Goal: Task Accomplishment & Management: Use online tool/utility

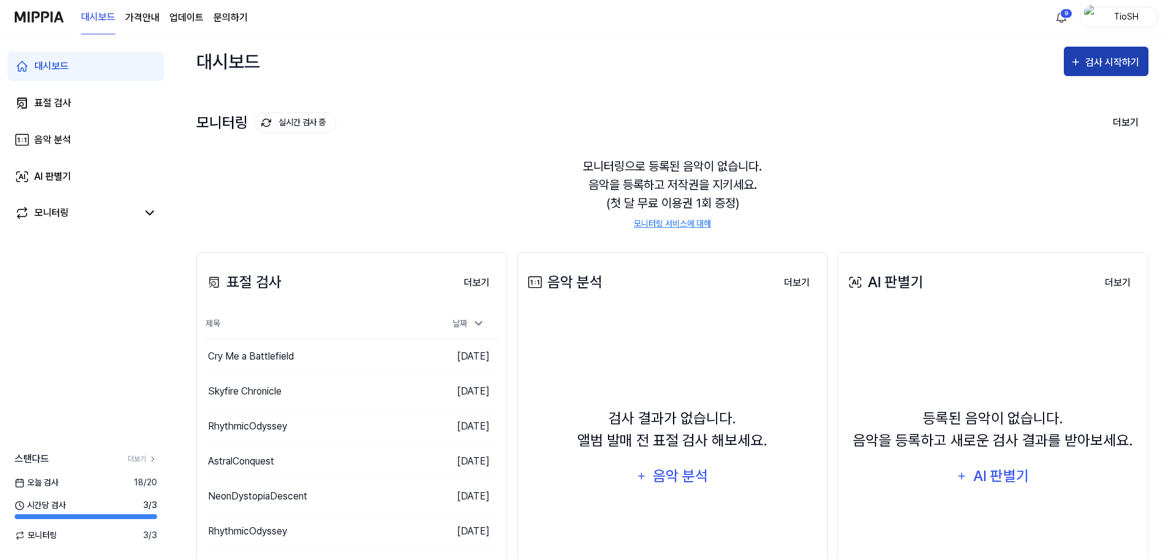
click at [1105, 52] on button "검사 시작하기" at bounding box center [1106, 61] width 85 height 29
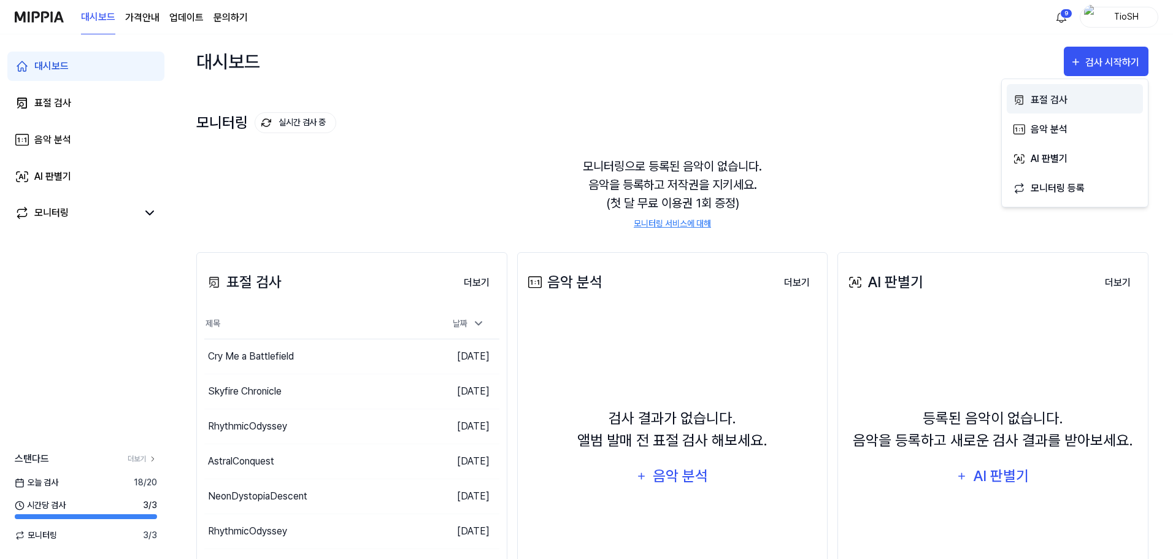
click at [1056, 107] on div "표절 검사" at bounding box center [1084, 100] width 107 height 16
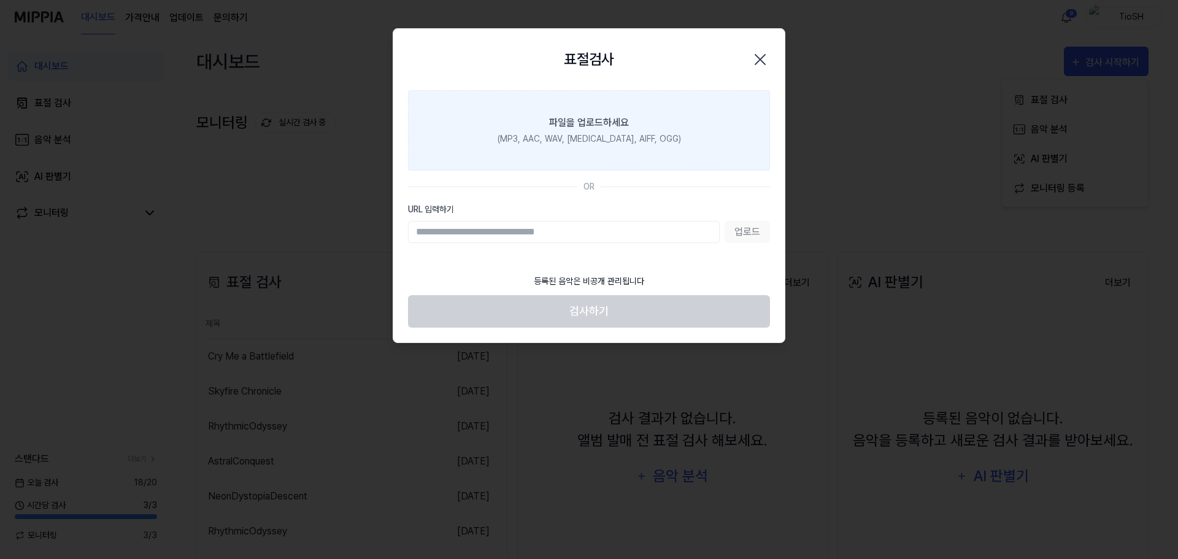
click at [576, 148] on label "파일을 업로드하세요 (MP3, AAC, WAV, [MEDICAL_DATA], AIFF, OGG)" at bounding box center [589, 130] width 362 height 80
click at [0, 0] on input "파일을 업로드하세요 (MP3, AAC, WAV, [MEDICAL_DATA], AIFF, OGG)" at bounding box center [0, 0] width 0 height 0
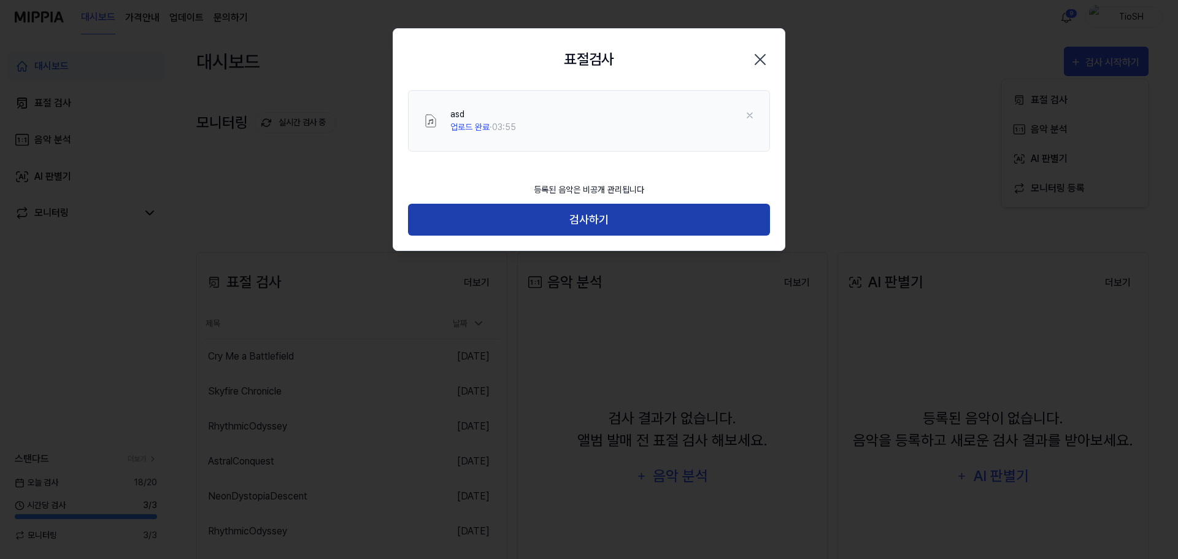
click at [618, 218] on button "검사하기" at bounding box center [589, 220] width 362 height 33
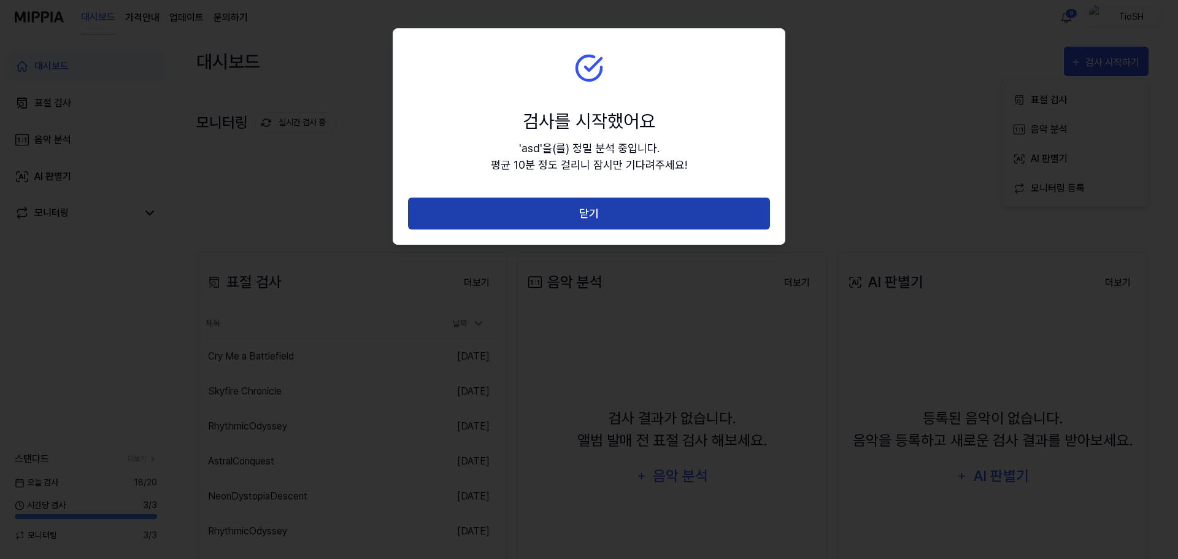
click at [608, 214] on button "닫기" at bounding box center [589, 214] width 362 height 33
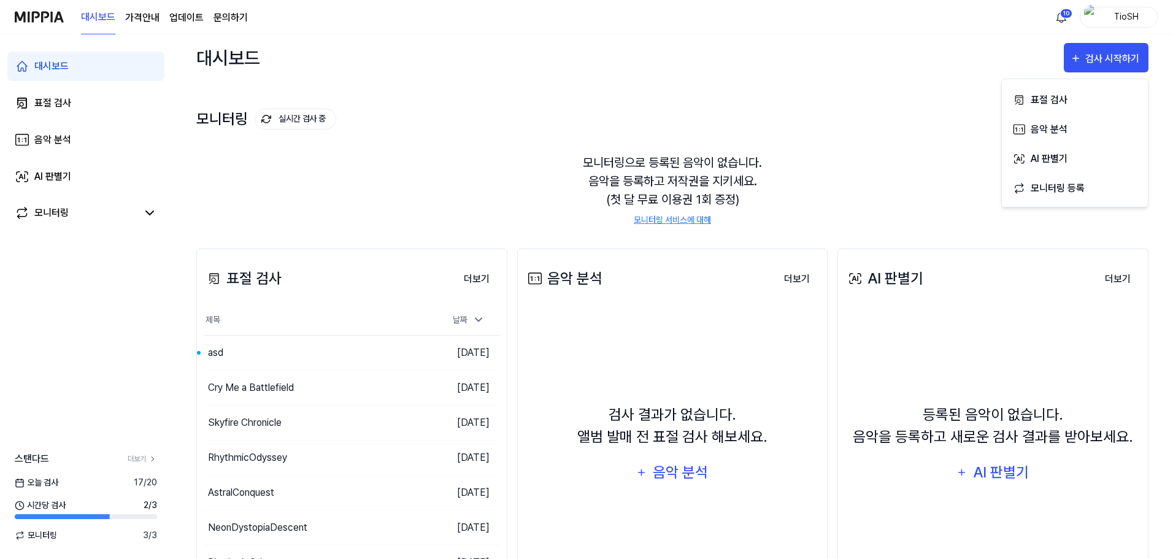
scroll to position [61, 0]
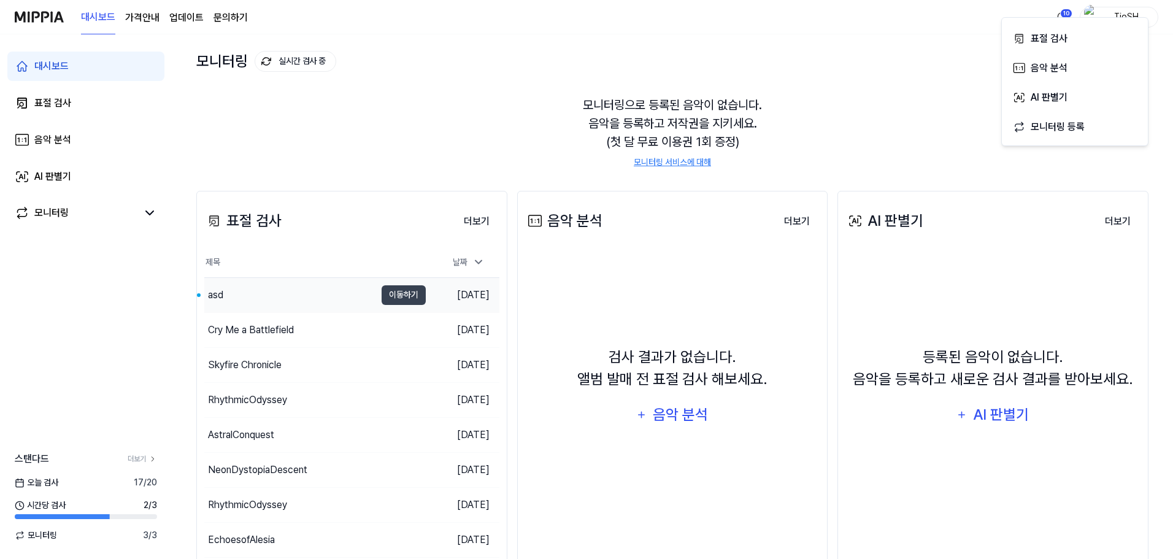
click at [315, 293] on div "asd" at bounding box center [289, 295] width 171 height 34
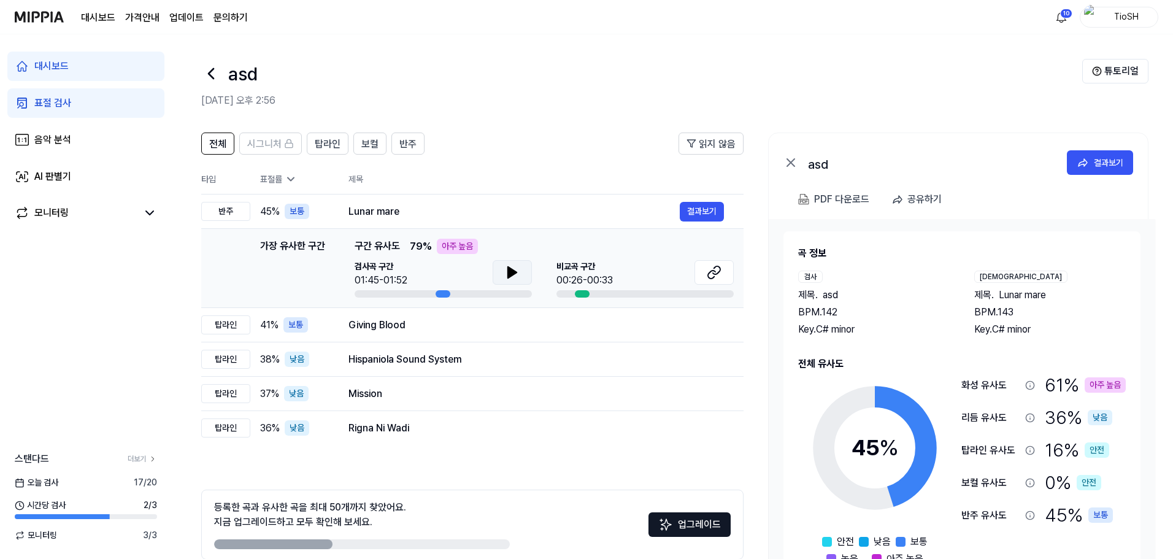
click at [513, 275] on icon at bounding box center [512, 272] width 9 height 11
click at [715, 274] on icon at bounding box center [716, 270] width 7 height 8
click at [439, 326] on div "Giving Blood" at bounding box center [514, 325] width 331 height 15
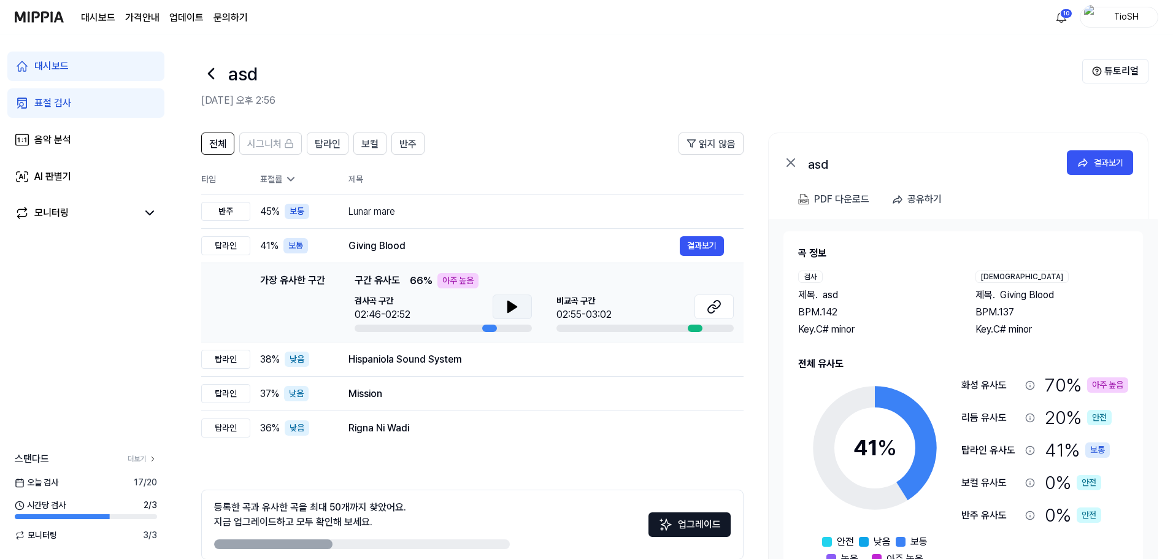
click at [509, 311] on icon at bounding box center [512, 306] width 9 height 11
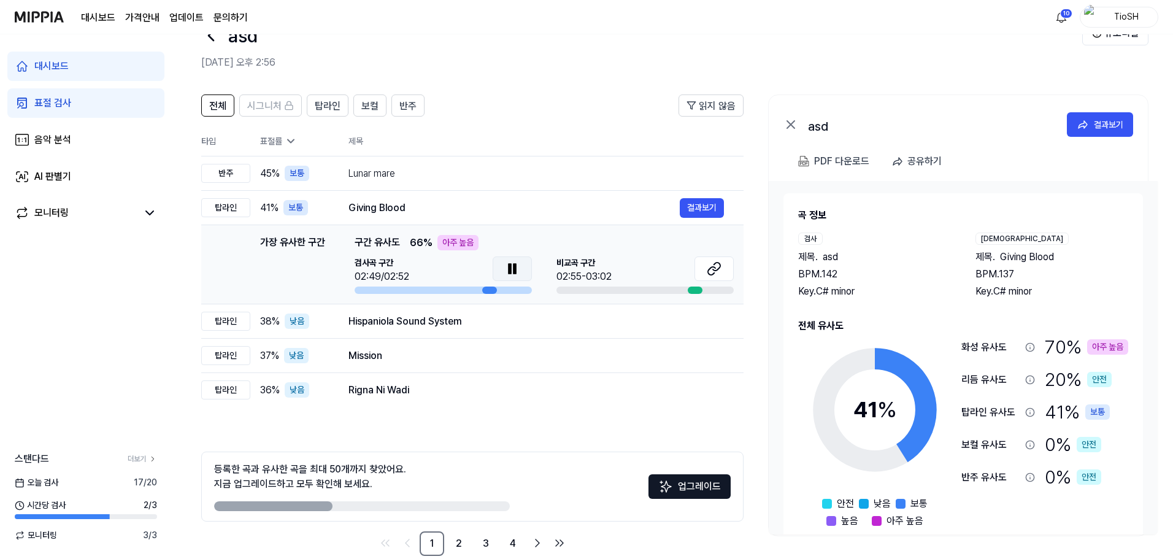
scroll to position [60, 0]
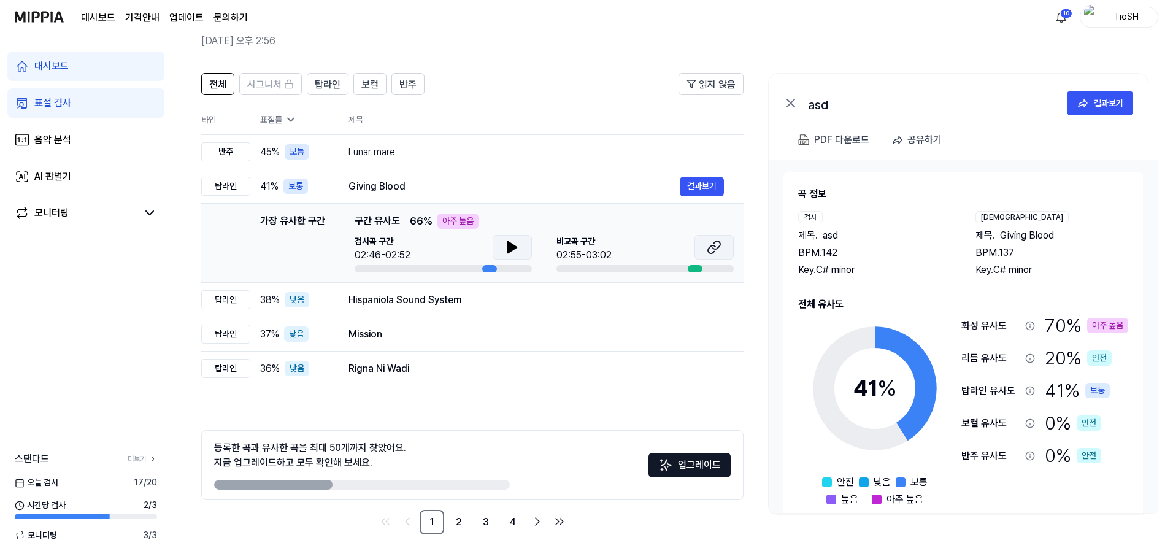
click at [705, 246] on button at bounding box center [714, 247] width 39 height 25
click at [418, 301] on div "Hispaniola Sound System" at bounding box center [514, 300] width 331 height 15
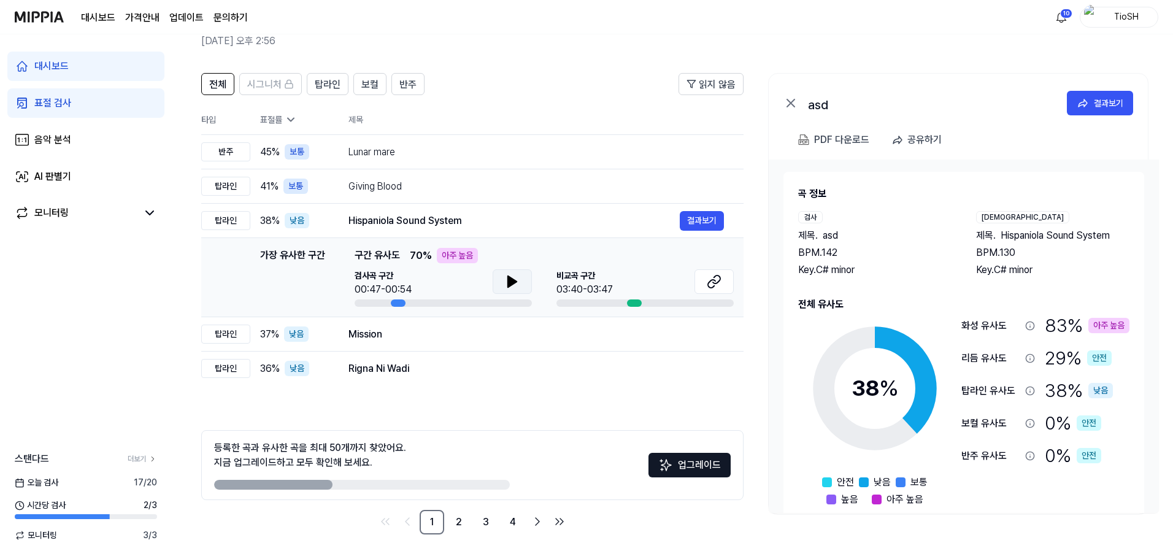
click at [517, 288] on icon at bounding box center [512, 281] width 15 height 15
click at [503, 330] on div "Mission" at bounding box center [514, 334] width 331 height 15
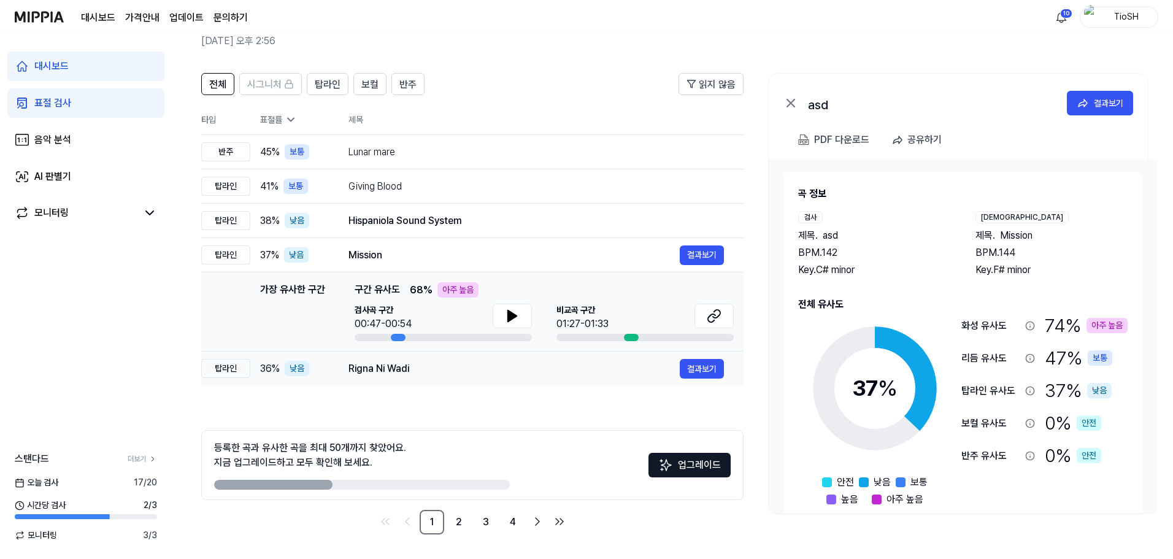
click at [506, 377] on div "Rigna Ni Wadi 결과보기" at bounding box center [537, 369] width 376 height 20
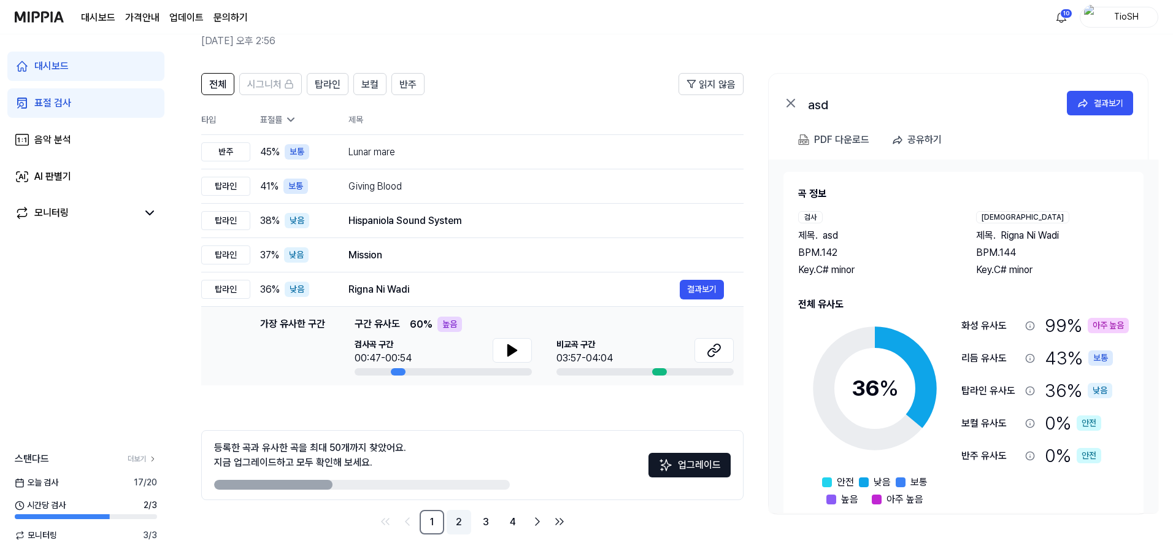
click at [460, 522] on link "2" at bounding box center [459, 522] width 25 height 25
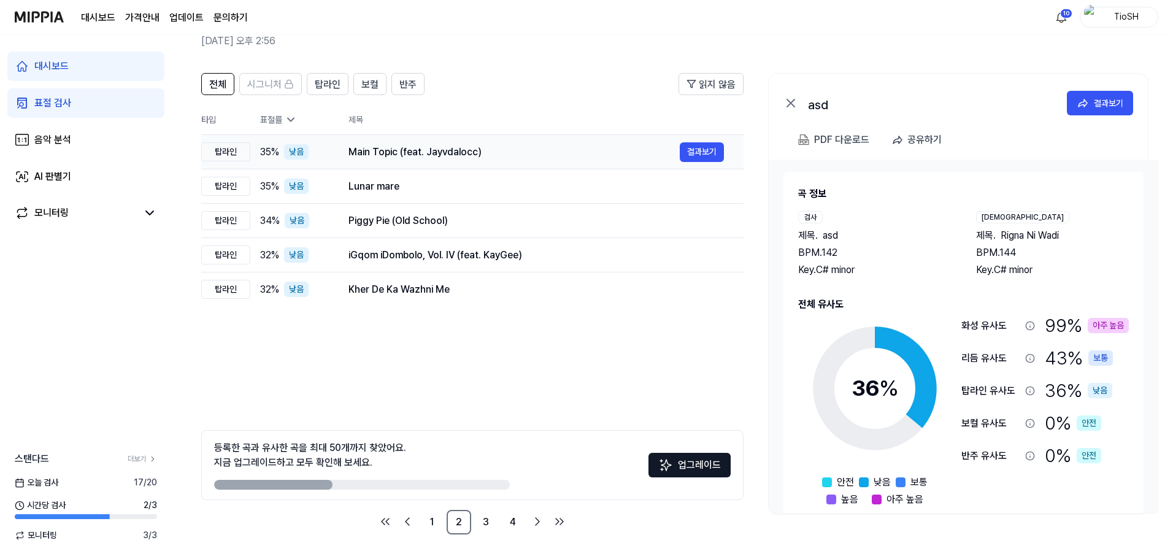
click at [469, 153] on div "Main Topic (feat. Jayvdalocc)" at bounding box center [514, 152] width 331 height 15
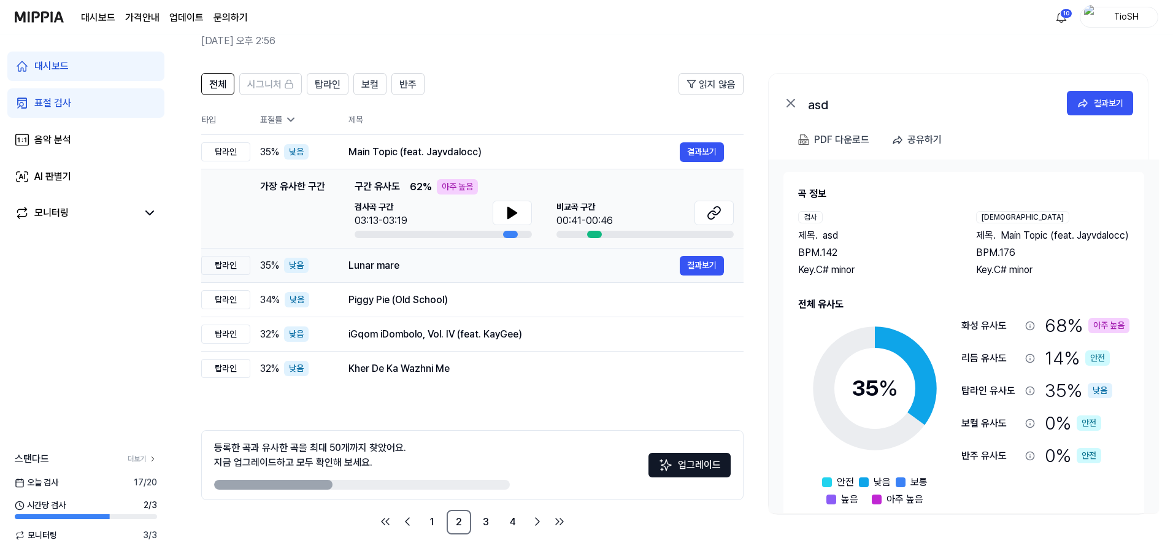
click at [487, 252] on td "Lunar mare 결과보기" at bounding box center [536, 266] width 415 height 34
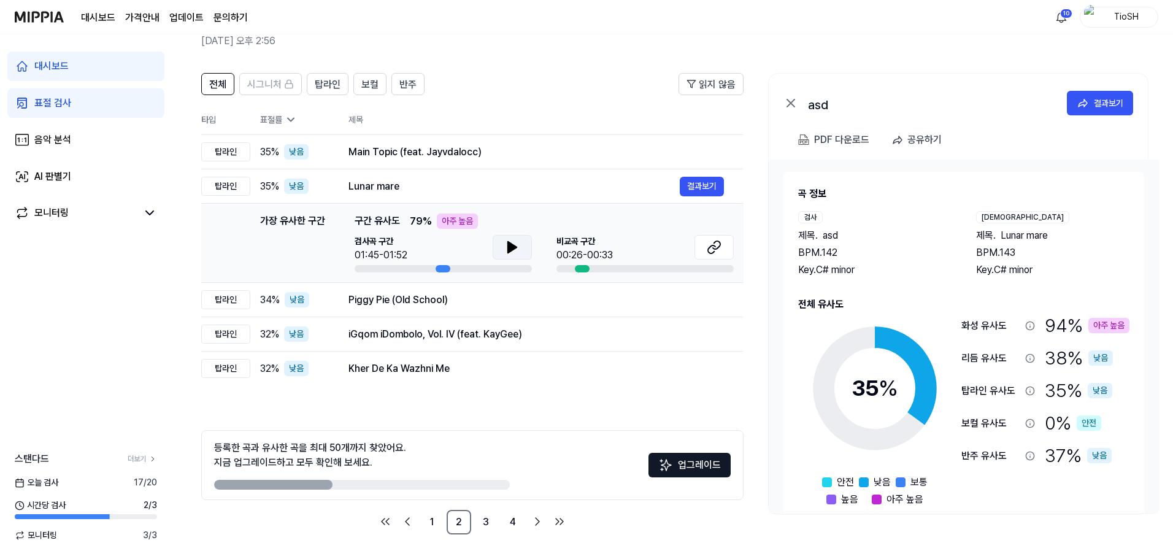
click at [515, 251] on icon at bounding box center [512, 247] width 15 height 15
click at [515, 250] on icon at bounding box center [515, 247] width 2 height 10
click at [507, 300] on div "Piggy Pie (Old School)" at bounding box center [514, 300] width 331 height 15
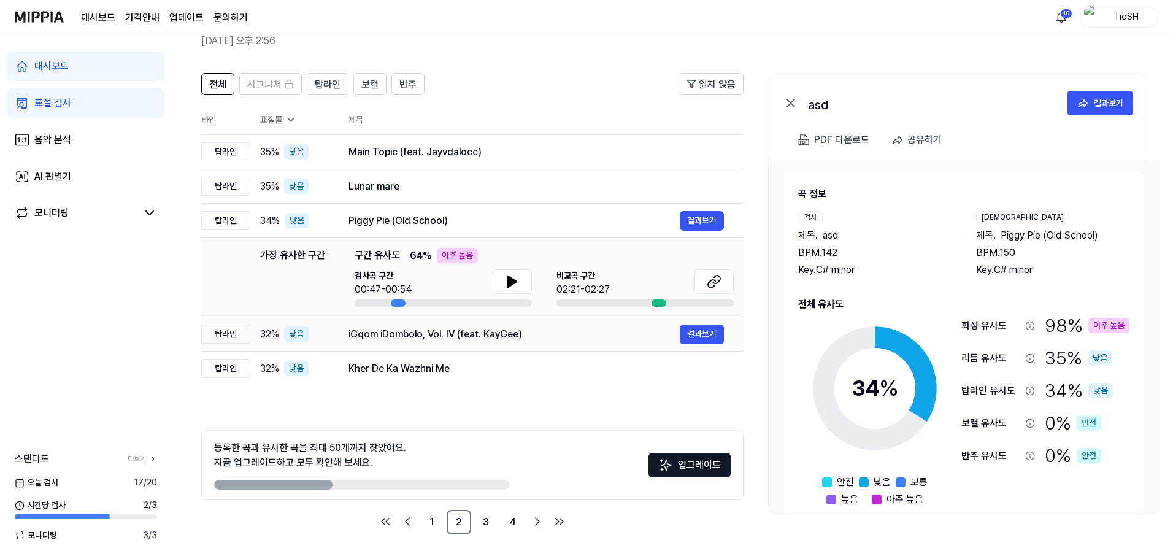
click at [511, 341] on div "iGqom iDombolo, Vol. IV (feat. KayGee)" at bounding box center [514, 334] width 331 height 15
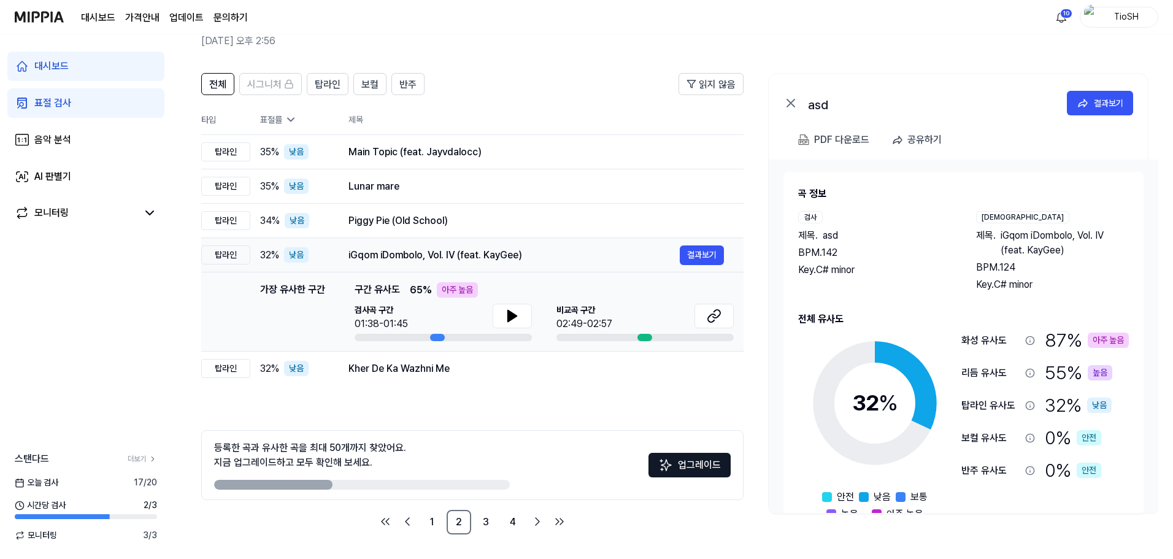
click at [507, 250] on div "iGqom iDombolo, Vol. IV (feat. KayGee)" at bounding box center [514, 255] width 331 height 15
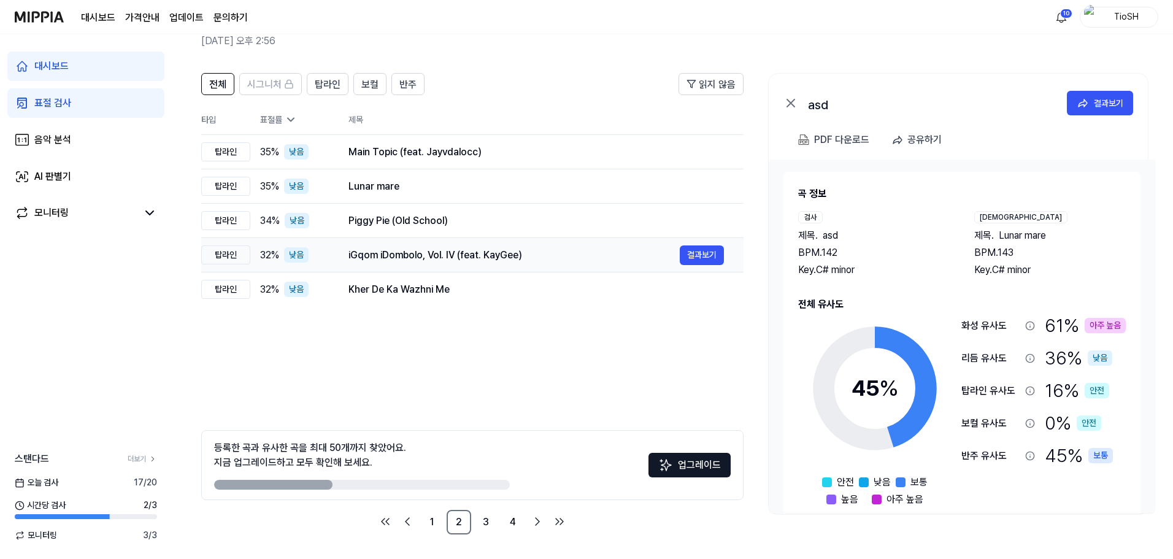
click at [509, 254] on div "iGqom iDombolo, Vol. IV (feat. KayGee)" at bounding box center [514, 255] width 331 height 15
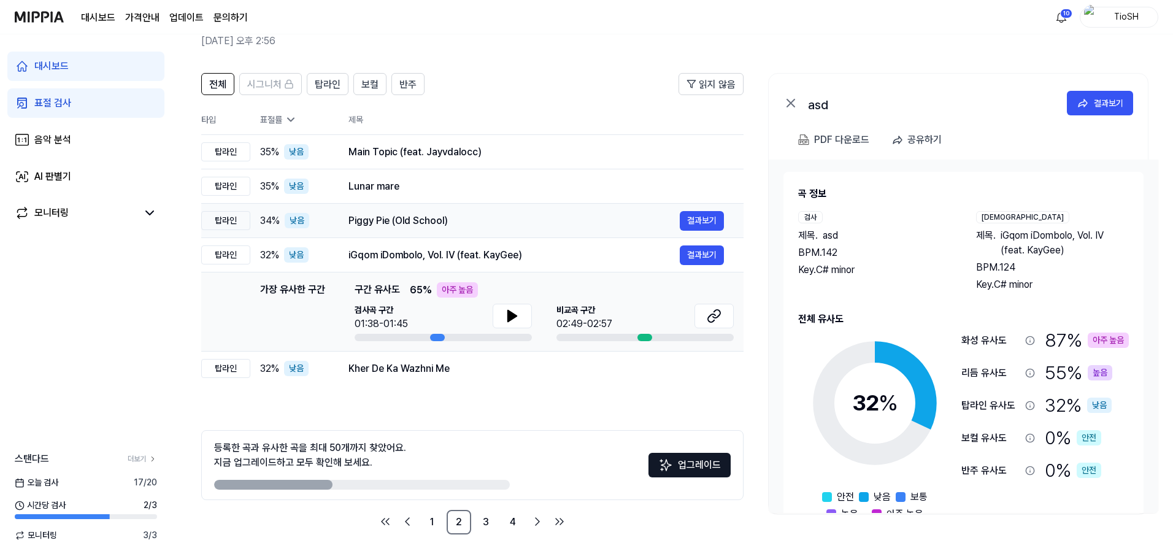
click at [507, 212] on div "Piggy Pie (Old School) 결과보기" at bounding box center [537, 221] width 376 height 20
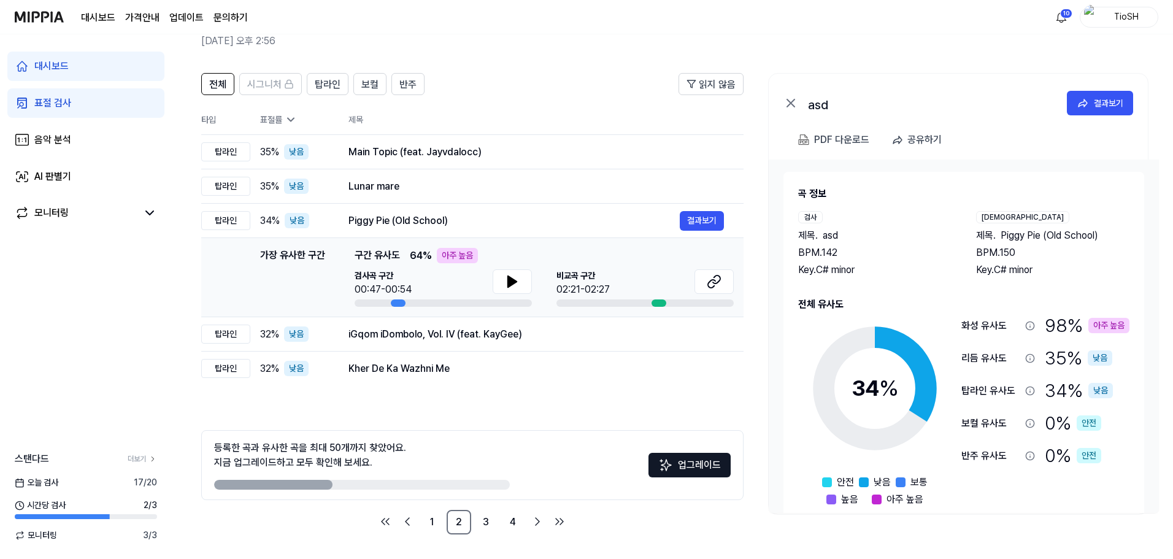
click at [507, 294] on div at bounding box center [512, 283] width 39 height 28
click at [508, 285] on icon at bounding box center [512, 281] width 9 height 11
click at [709, 282] on icon at bounding box center [711, 284] width 7 height 8
click at [414, 345] on td "iGqom iDombolo, Vol. IV (feat. KayGee) 결과보기" at bounding box center [536, 334] width 415 height 34
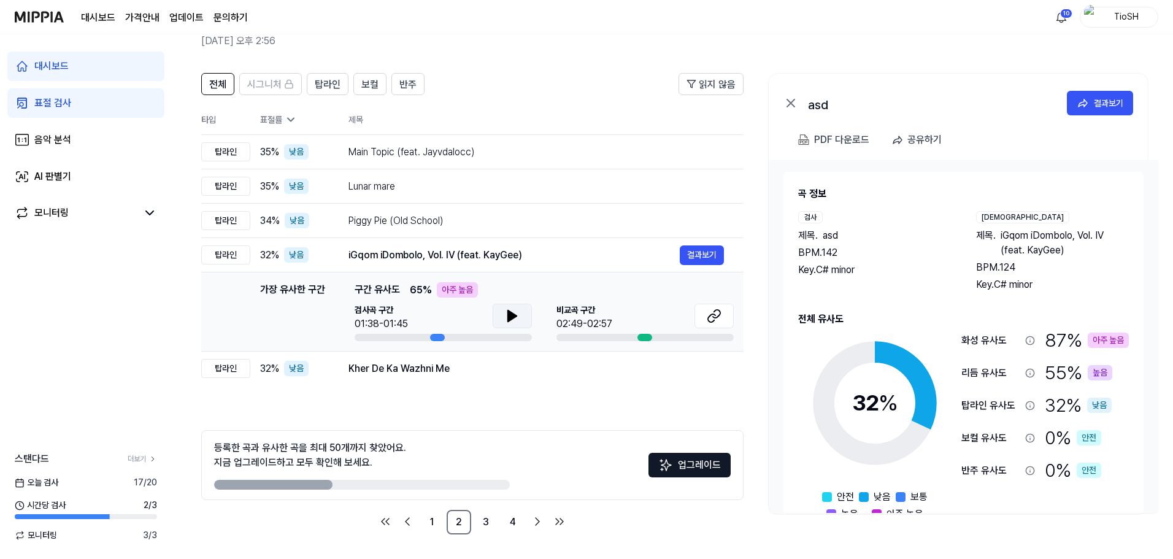
click at [512, 315] on icon at bounding box center [512, 315] width 9 height 11
click at [512, 315] on icon at bounding box center [512, 316] width 15 height 15
click at [483, 519] on link "3" at bounding box center [486, 522] width 25 height 25
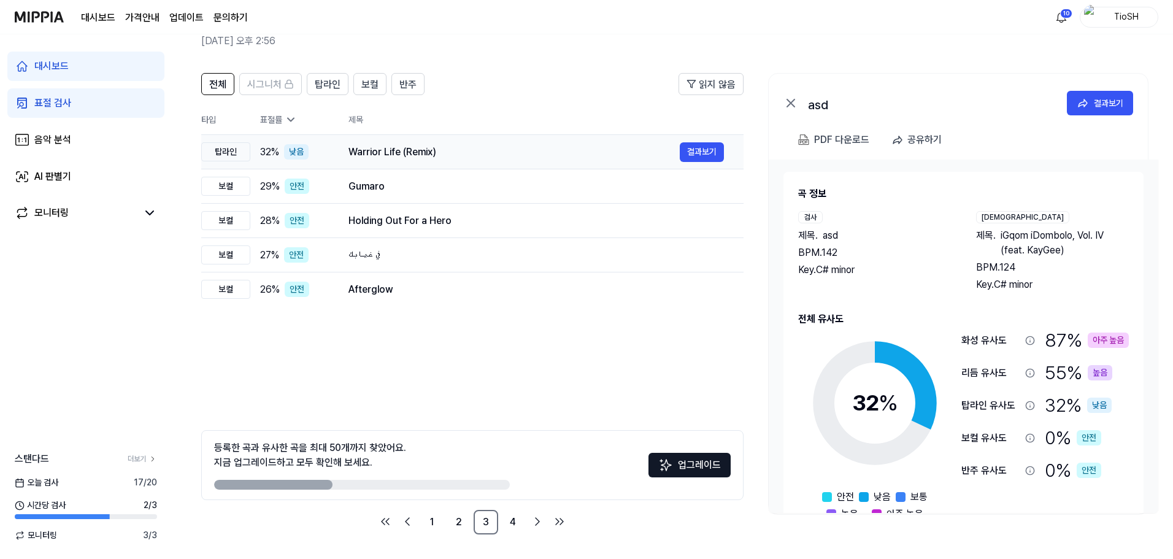
click at [434, 158] on div "Warrior Life (Remix)" at bounding box center [514, 152] width 331 height 15
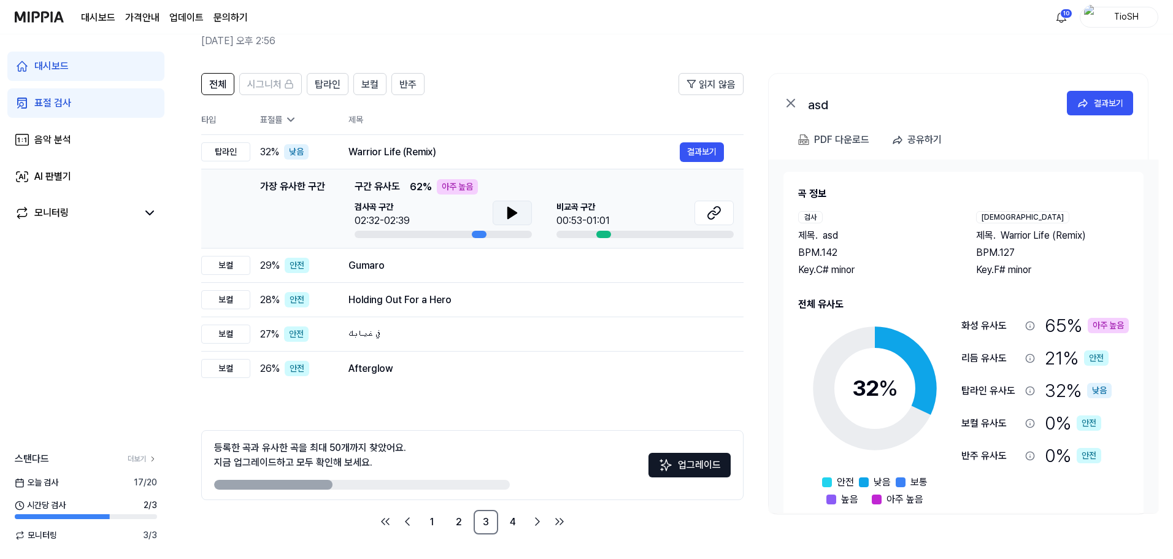
click at [510, 210] on icon at bounding box center [512, 212] width 9 height 11
click at [515, 217] on icon at bounding box center [515, 213] width 2 height 10
click at [489, 306] on div "Holding Out For a Hero" at bounding box center [514, 300] width 331 height 15
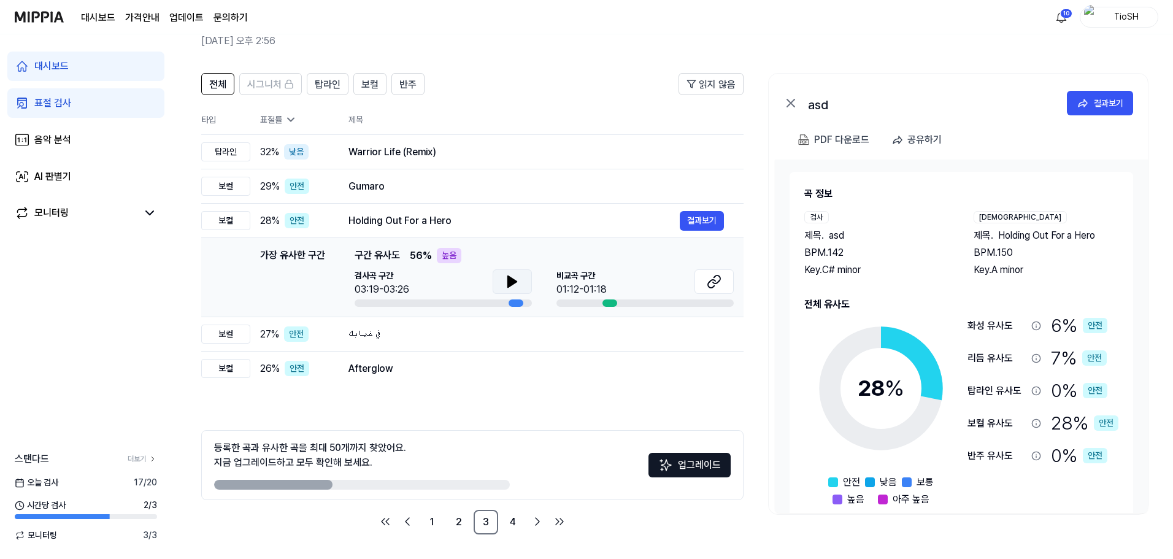
click at [506, 282] on icon at bounding box center [512, 281] width 15 height 15
click at [511, 231] on td "Holding Out For a Hero 결과보기" at bounding box center [536, 221] width 415 height 34
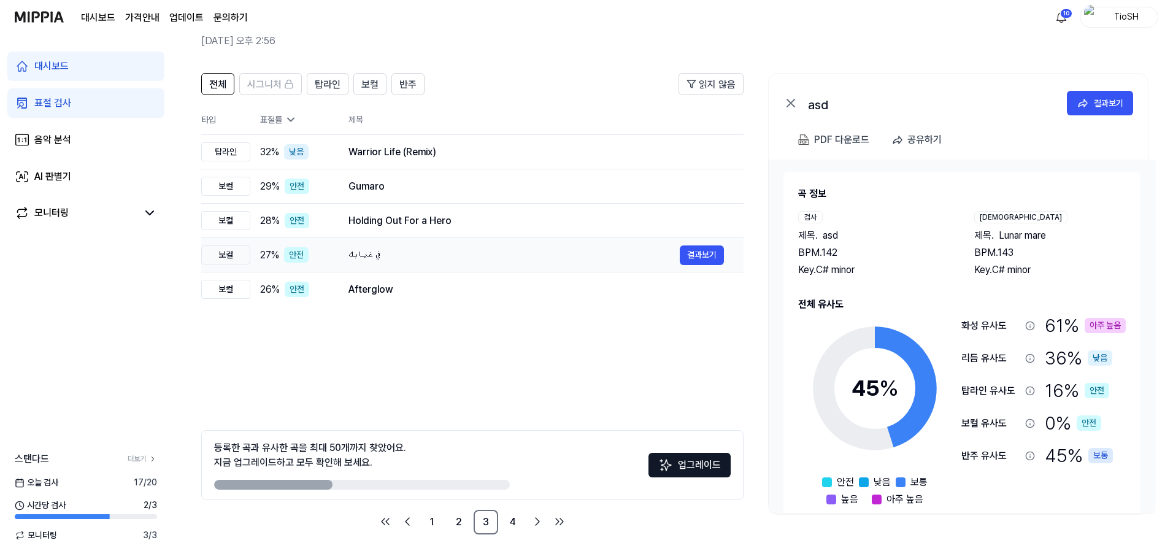
click at [497, 246] on div "في غيابك 결과보기" at bounding box center [537, 255] width 376 height 20
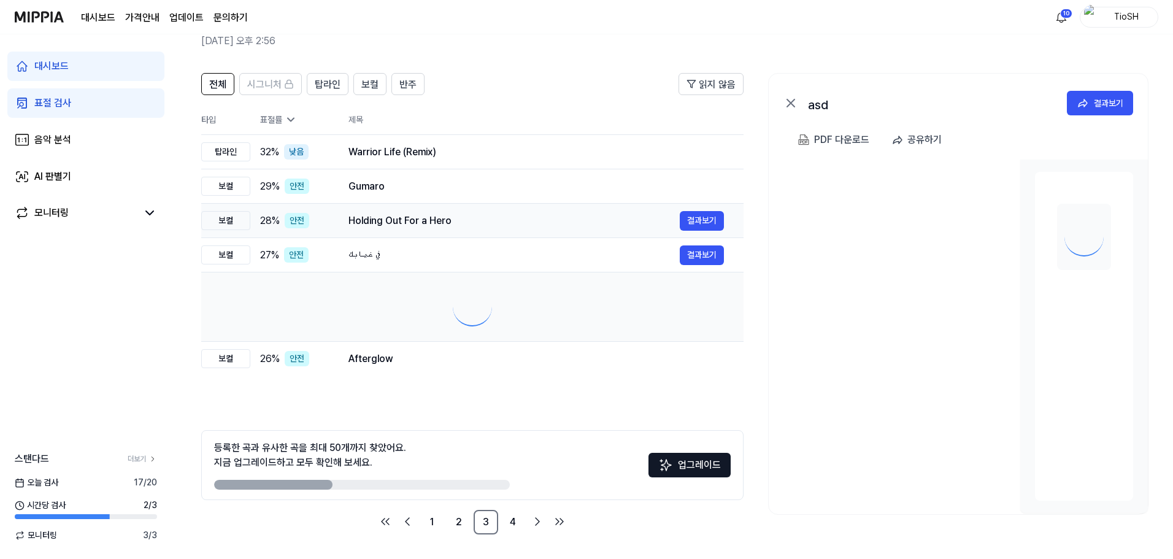
click at [499, 209] on td "Holding Out For a Hero 결과보기" at bounding box center [536, 221] width 415 height 34
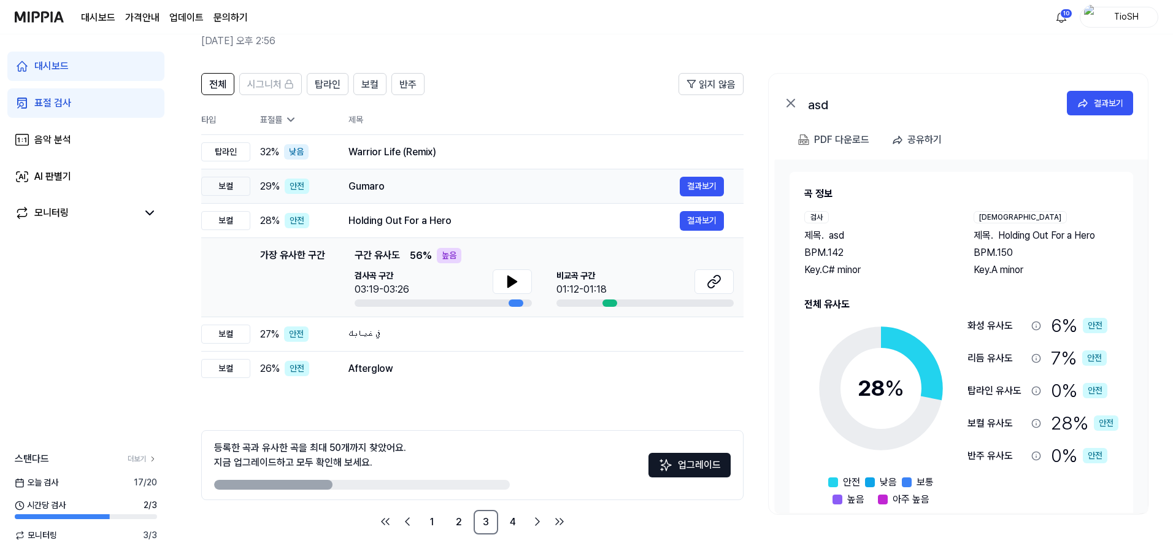
click at [499, 191] on div "Gumaro" at bounding box center [514, 186] width 331 height 15
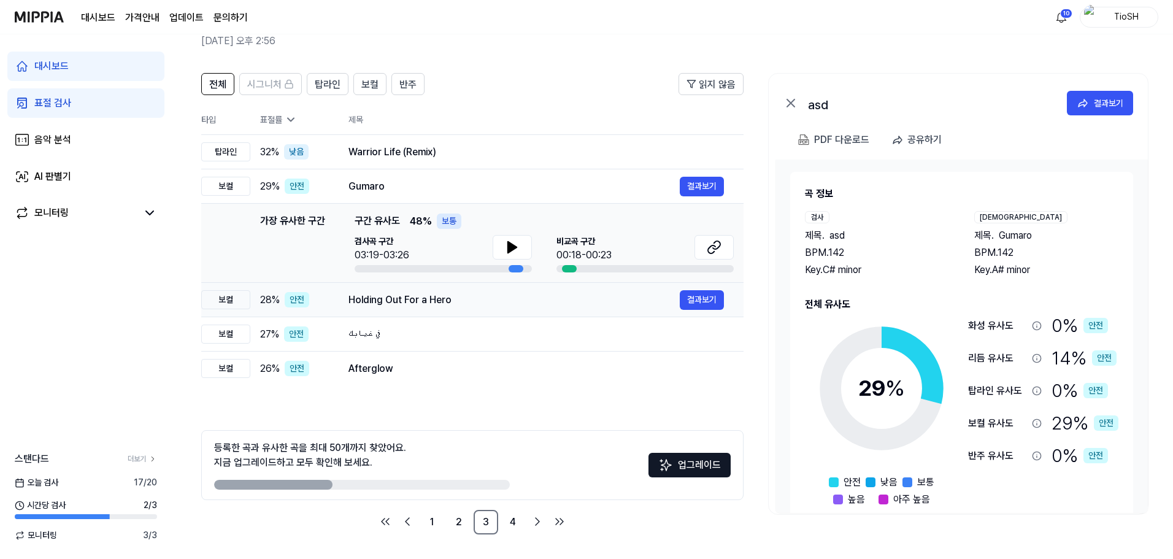
click at [506, 299] on div "Holding Out For a Hero" at bounding box center [514, 300] width 331 height 15
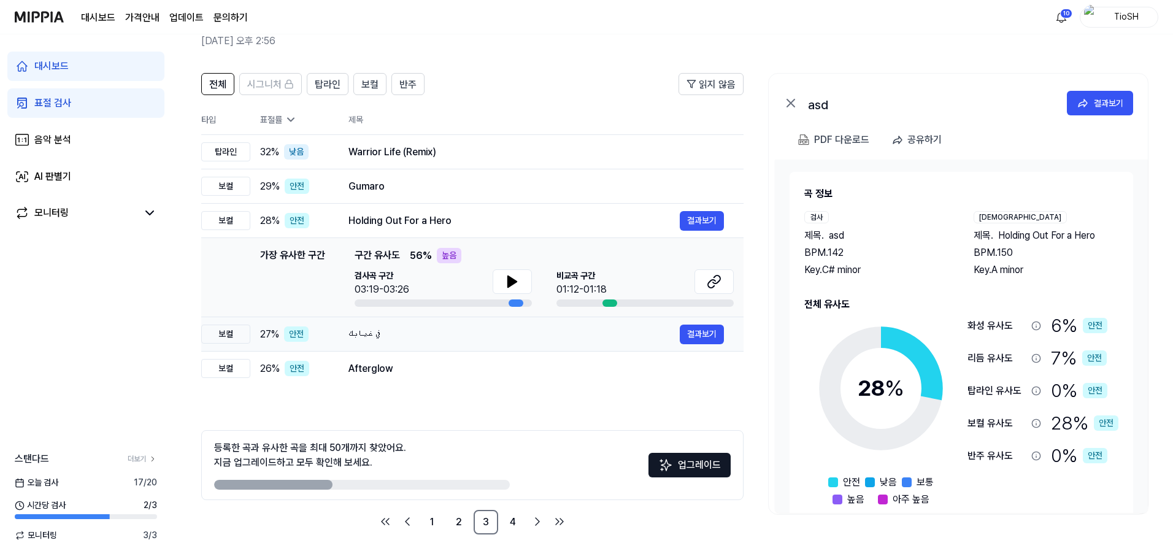
click at [486, 341] on div "في غيابك" at bounding box center [514, 334] width 331 height 15
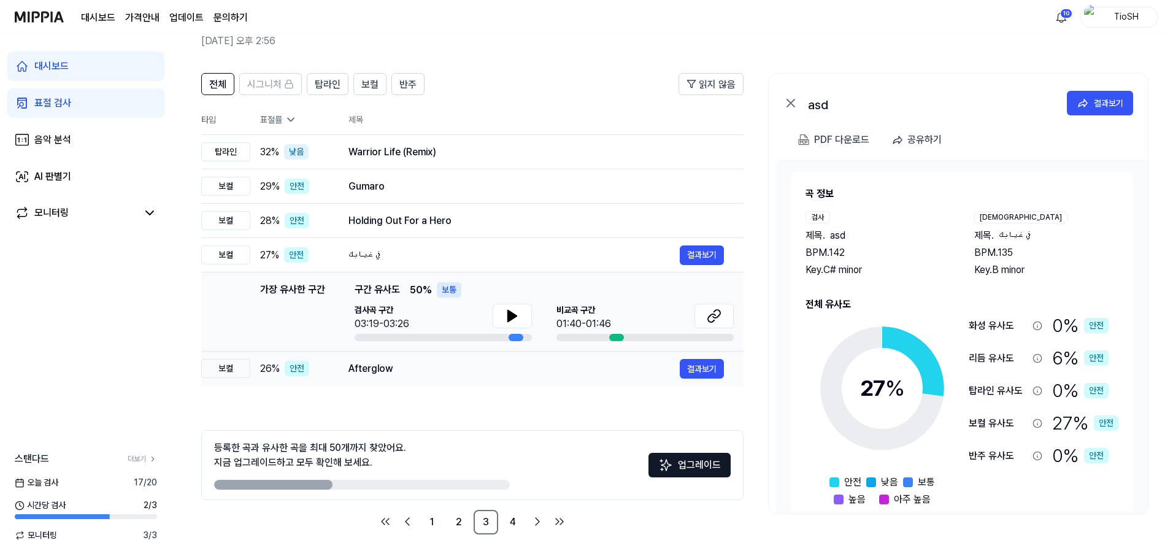
click at [471, 376] on div "Afterglow" at bounding box center [514, 368] width 331 height 15
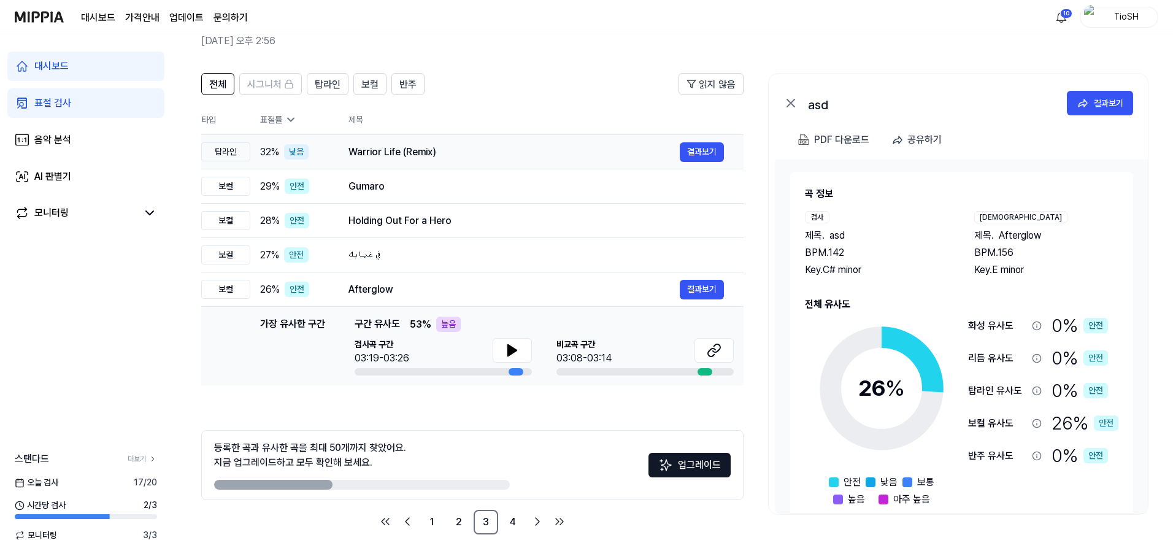
click at [494, 148] on div "Warrior Life (Remix)" at bounding box center [514, 152] width 331 height 15
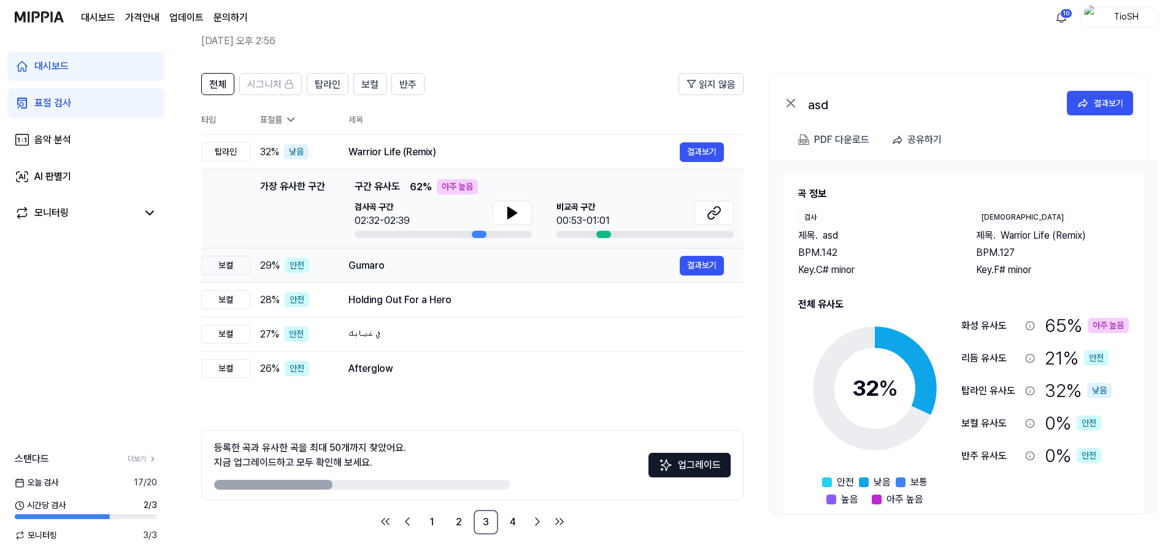
click at [493, 264] on div "Gumaro" at bounding box center [514, 265] width 331 height 15
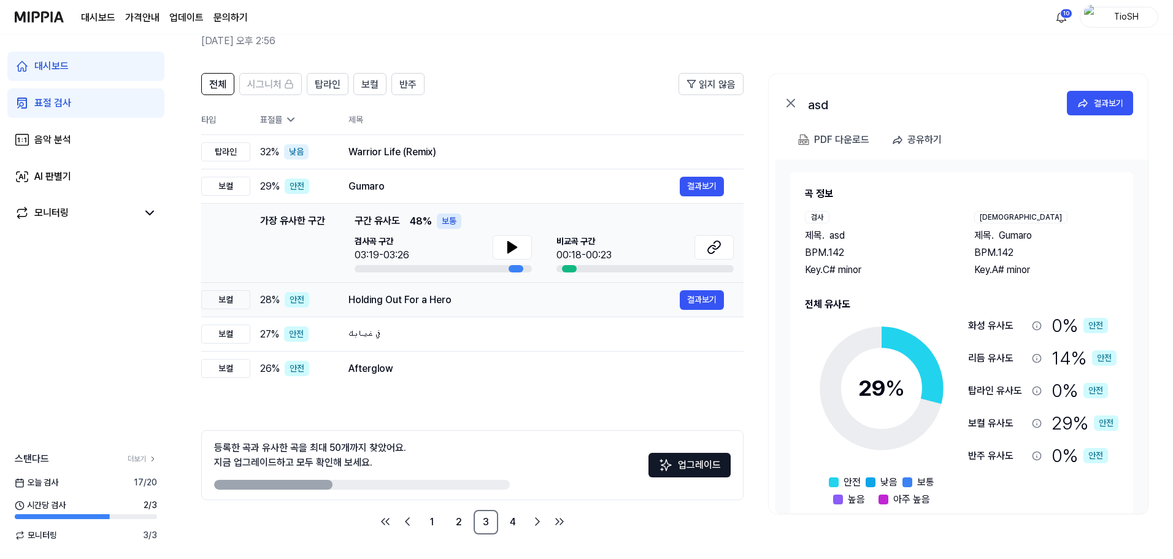
click at [507, 304] on div "Holding Out For a Hero" at bounding box center [514, 300] width 331 height 15
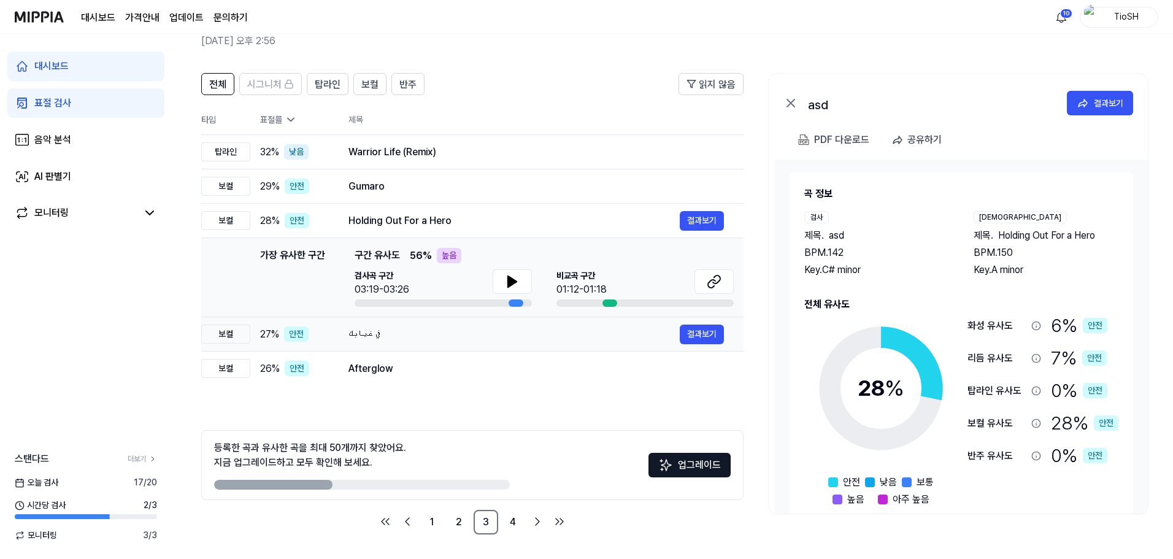
click at [502, 333] on div "في غيابك" at bounding box center [514, 334] width 331 height 15
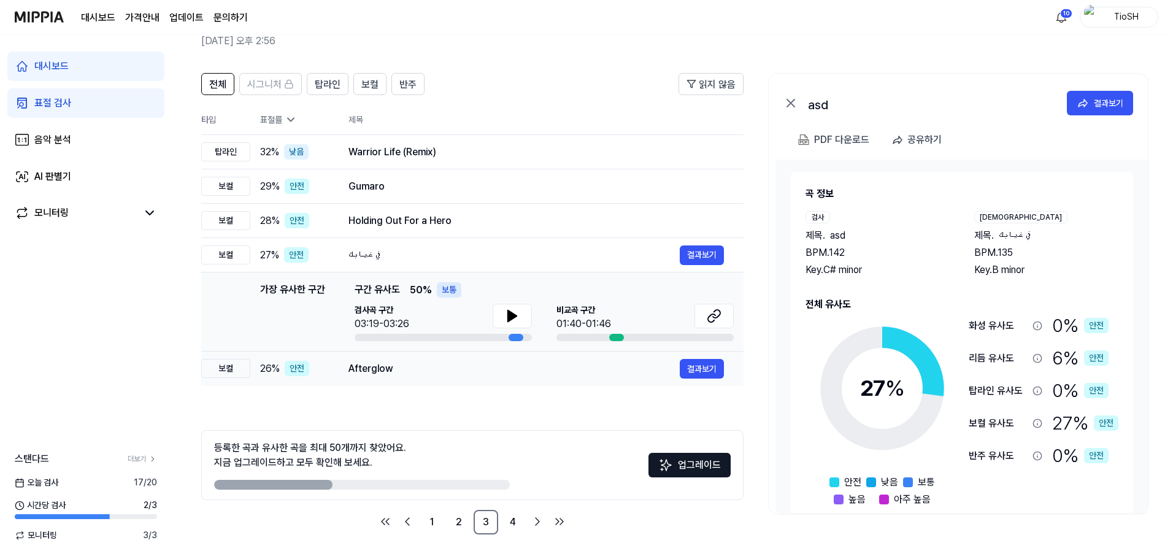
click at [484, 370] on div "Afterglow" at bounding box center [514, 368] width 331 height 15
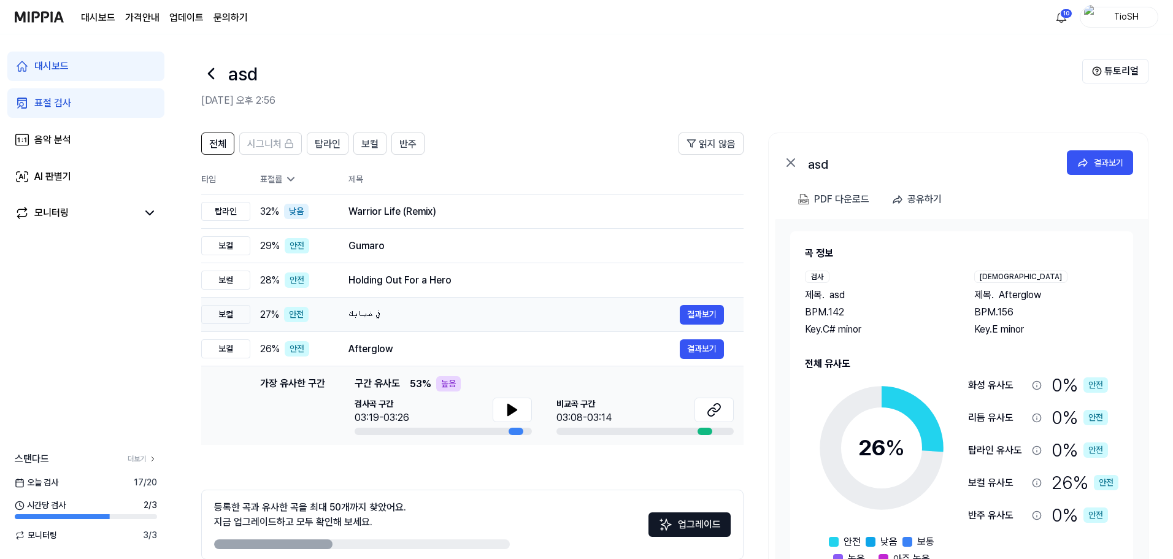
scroll to position [60, 0]
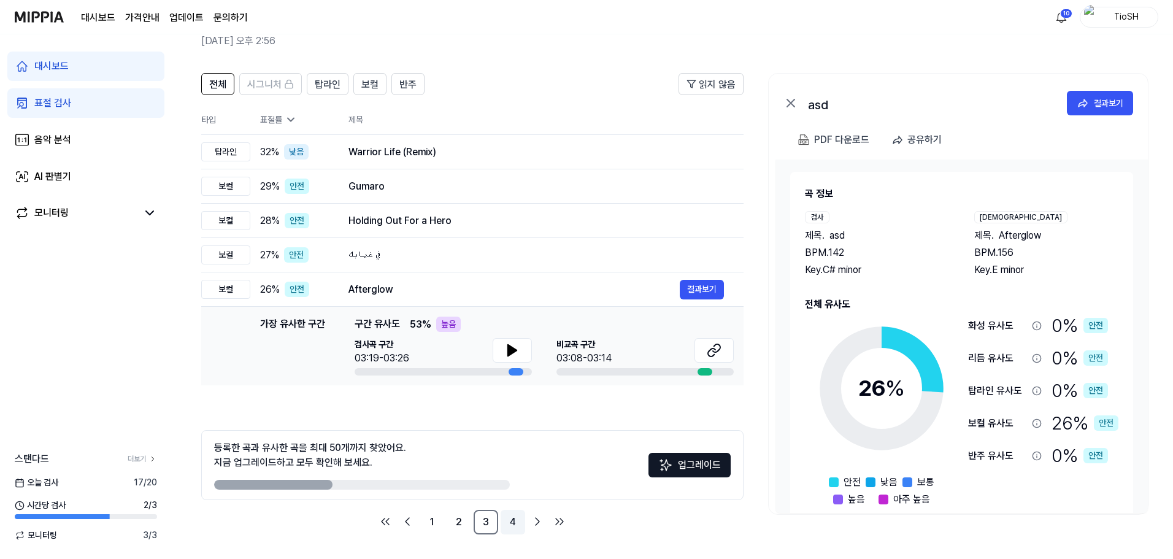
click at [514, 514] on link "4" at bounding box center [513, 522] width 25 height 25
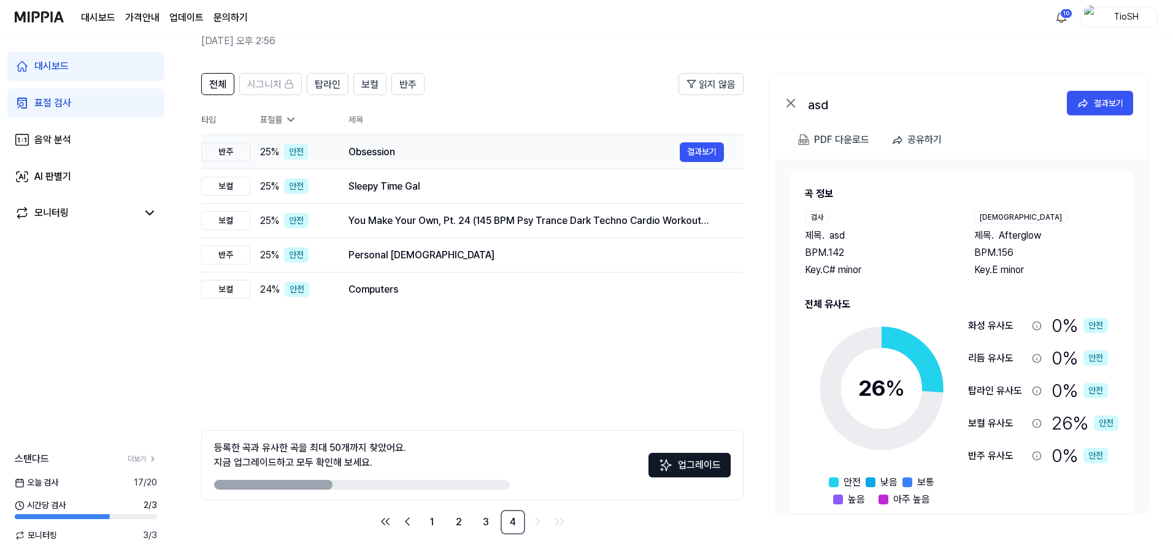
click at [412, 157] on div "Obsession" at bounding box center [514, 152] width 331 height 15
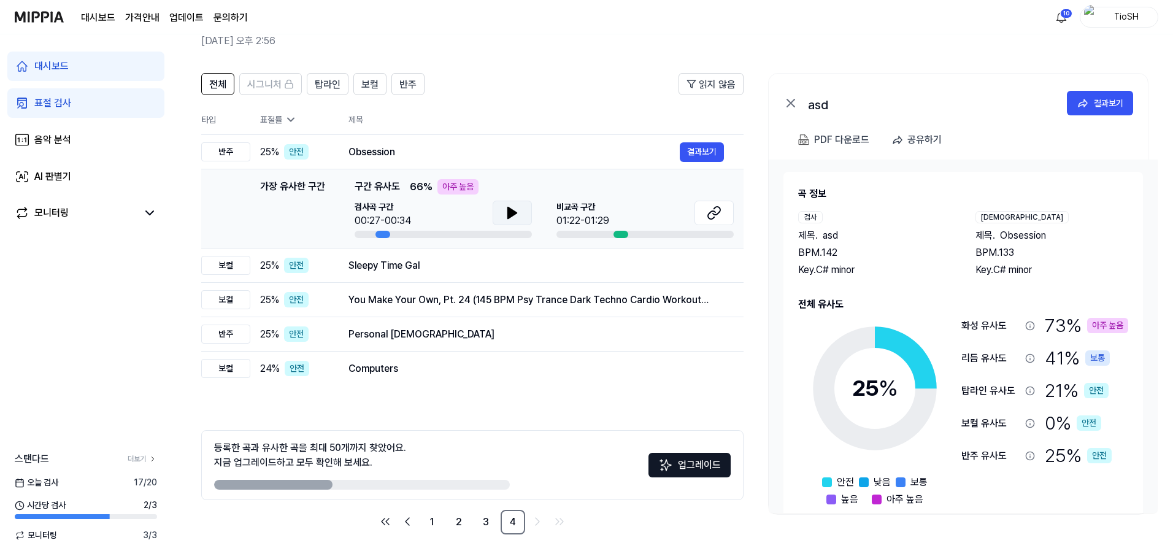
click at [514, 222] on button at bounding box center [512, 213] width 39 height 25
click at [515, 221] on button at bounding box center [512, 213] width 39 height 25
click at [509, 284] on td "You Make Your Own, Pt. 24 (145 BPM Psy Trance Dark Techno Cardio Workout Music …" at bounding box center [536, 300] width 415 height 34
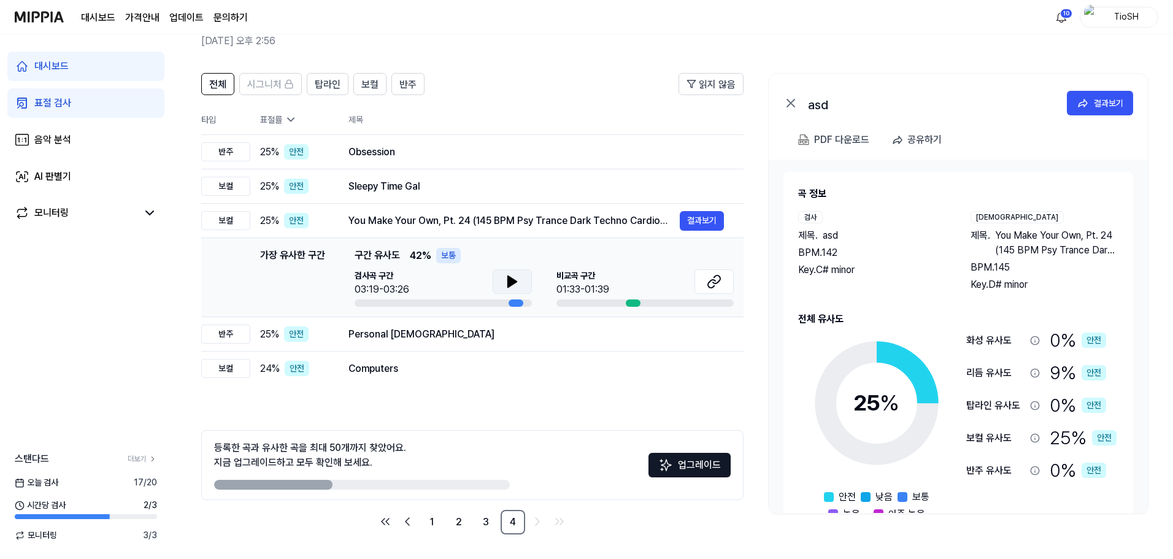
click at [506, 287] on icon at bounding box center [512, 281] width 15 height 15
click at [514, 275] on icon at bounding box center [512, 281] width 15 height 15
click at [522, 171] on td "Sleepy Time Gal 결과보기" at bounding box center [536, 186] width 415 height 34
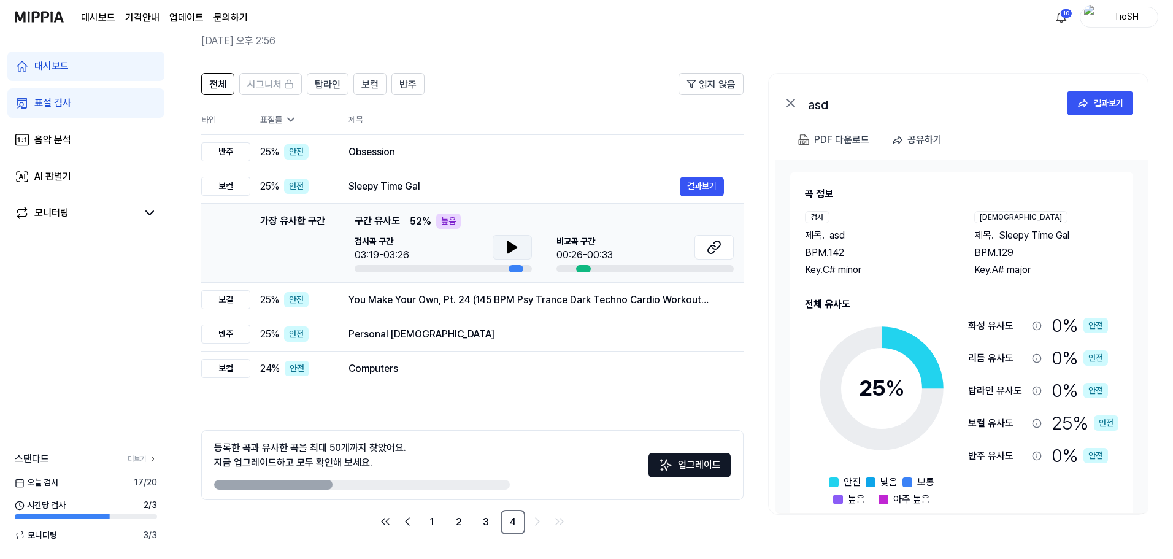
click at [522, 250] on button at bounding box center [512, 247] width 39 height 25
click at [511, 154] on div "Obsession" at bounding box center [514, 152] width 331 height 15
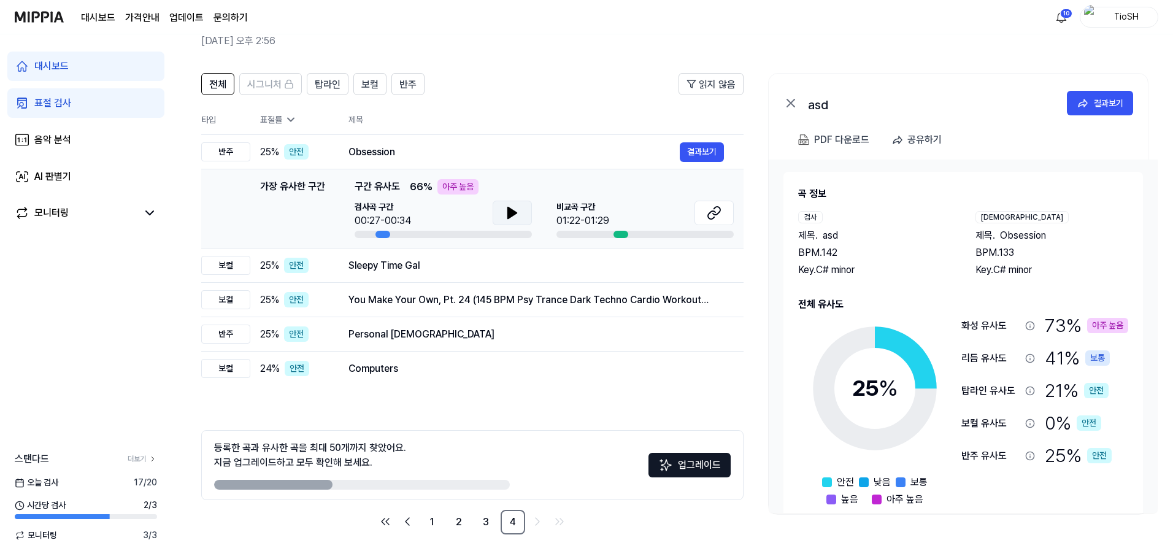
click at [509, 219] on icon at bounding box center [512, 213] width 15 height 15
drag, startPoint x: 510, startPoint y: 218, endPoint x: 606, endPoint y: 207, distance: 96.4
click at [511, 216] on icon at bounding box center [512, 213] width 15 height 15
click at [708, 213] on icon at bounding box center [714, 213] width 15 height 15
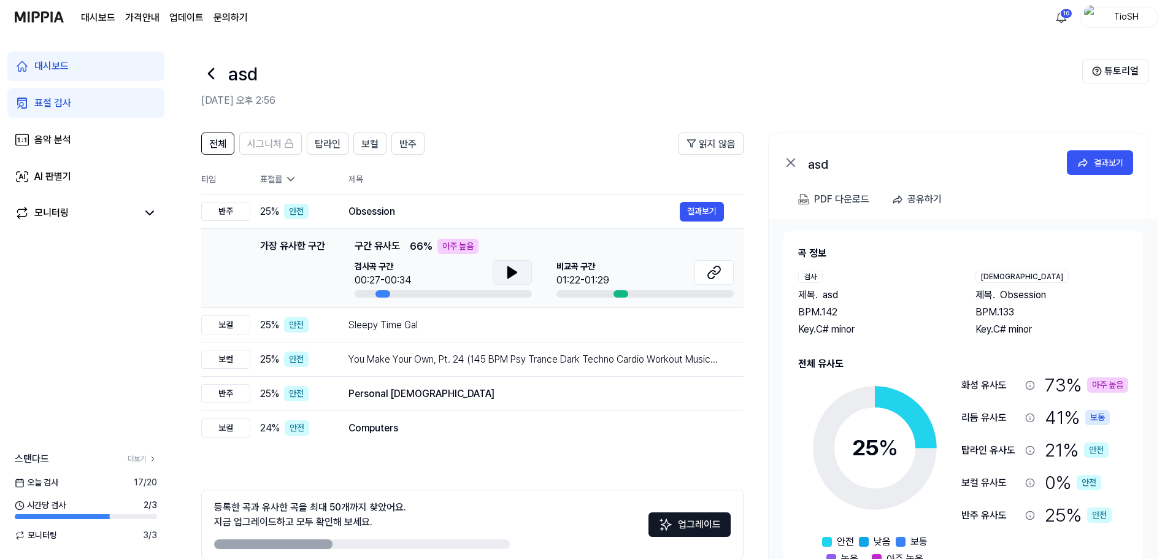
click at [114, 64] on link "대시보드" at bounding box center [85, 66] width 157 height 29
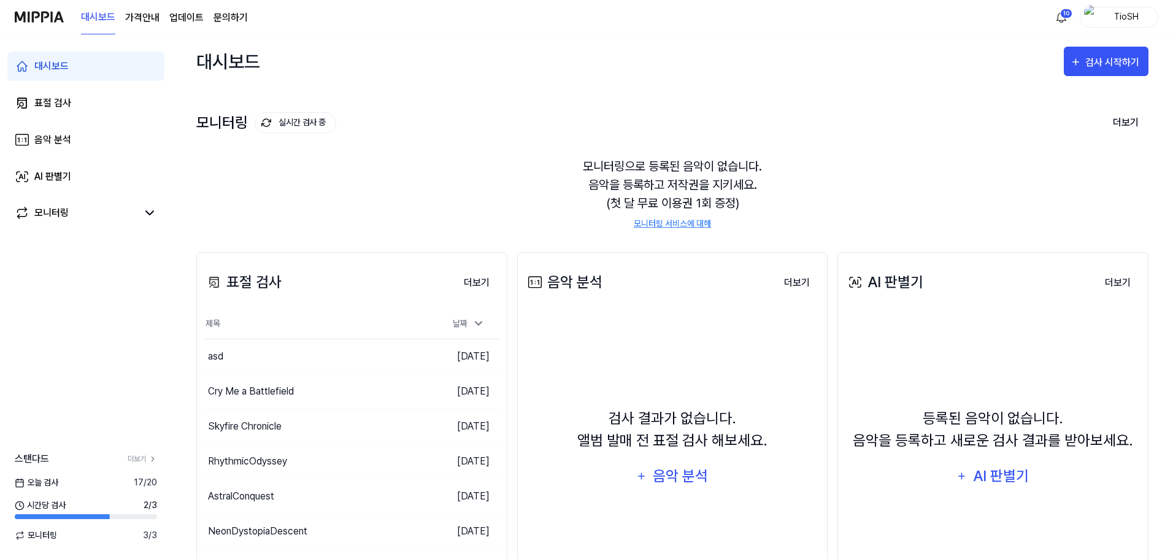
click at [358, 129] on div "모니터링 실시간 검사 중 더보기" at bounding box center [672, 123] width 952 height 20
